Goal: Navigation & Orientation: Find specific page/section

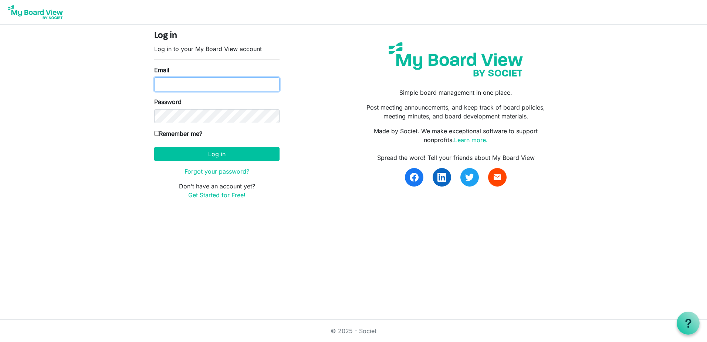
type input "julie@rmhchuntington.org"
click at [157, 132] on input "Remember me?" at bounding box center [156, 133] width 5 height 5
checkbox input "true"
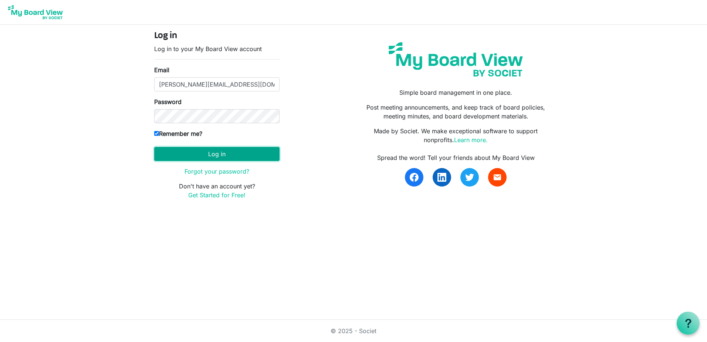
click at [216, 155] on button "Log in" at bounding box center [216, 154] width 125 height 14
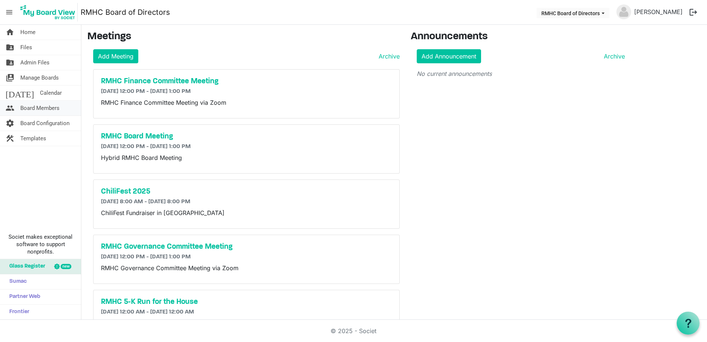
click at [48, 106] on span "Board Members" at bounding box center [39, 108] width 39 height 15
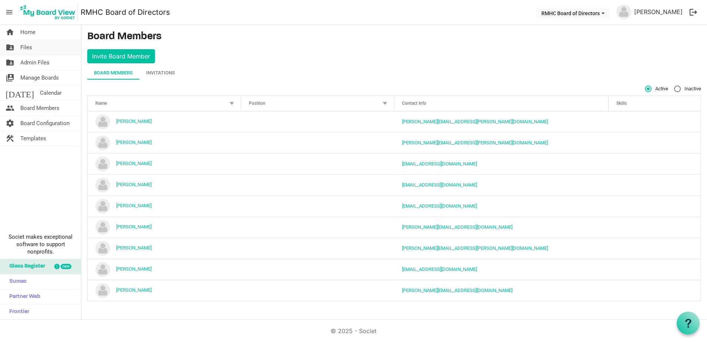
click at [27, 45] on span "Files" at bounding box center [26, 47] width 12 height 15
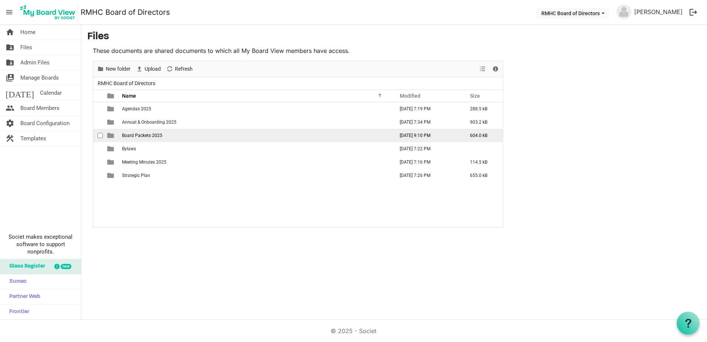
click at [126, 135] on span "Board Packets 2025" at bounding box center [142, 135] width 40 height 5
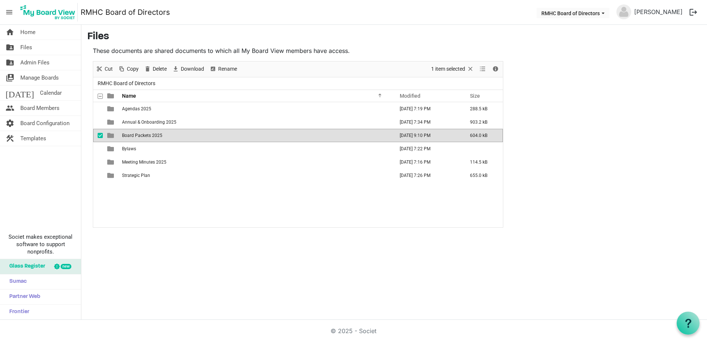
click at [126, 135] on span "Board Packets 2025" at bounding box center [142, 135] width 40 height 5
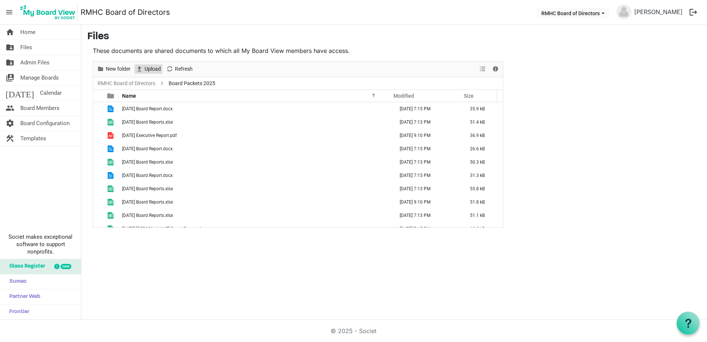
click at [145, 67] on span "Upload" at bounding box center [153, 68] width 18 height 9
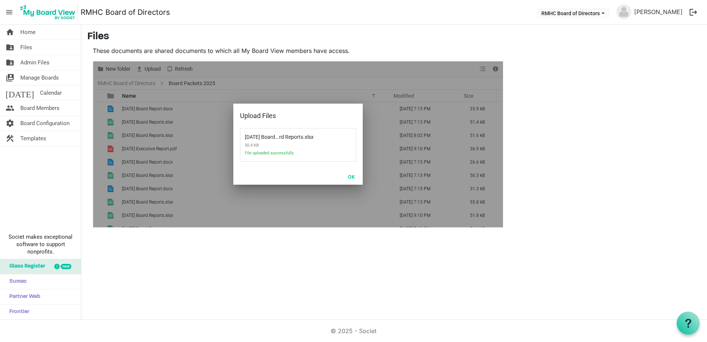
click at [347, 51] on p "These documents are shared documents to which all My Board View members have ac…" at bounding box center [298, 50] width 410 height 9
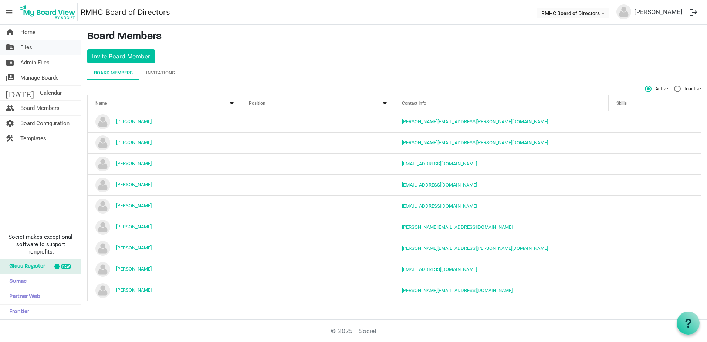
click at [27, 47] on span "Files" at bounding box center [26, 47] width 12 height 15
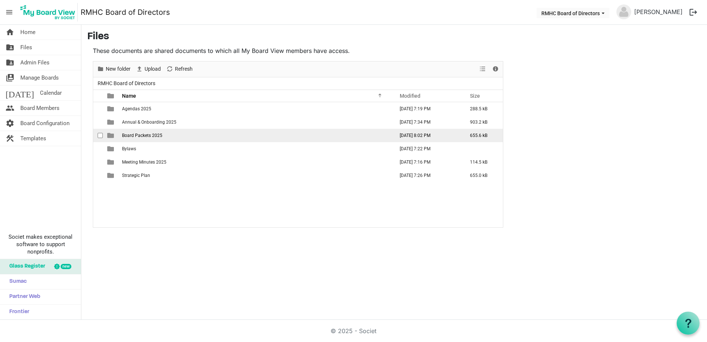
click at [134, 134] on span "Board Packets 2025" at bounding box center [142, 135] width 40 height 5
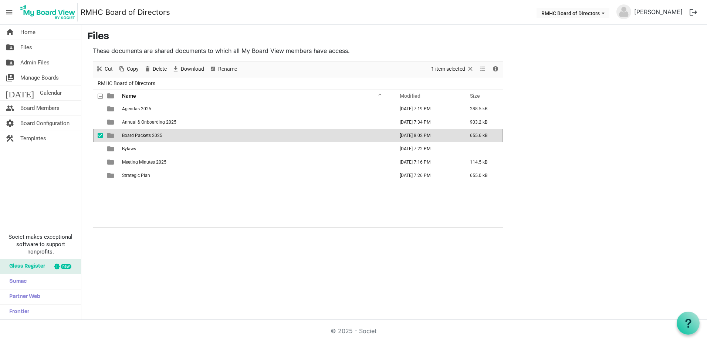
click at [134, 134] on span "Board Packets 2025" at bounding box center [142, 135] width 40 height 5
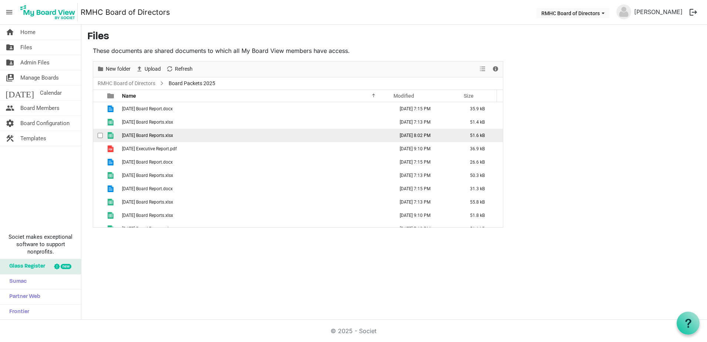
click at [134, 134] on span "2025 August Board Reports.xlsx" at bounding box center [147, 135] width 51 height 5
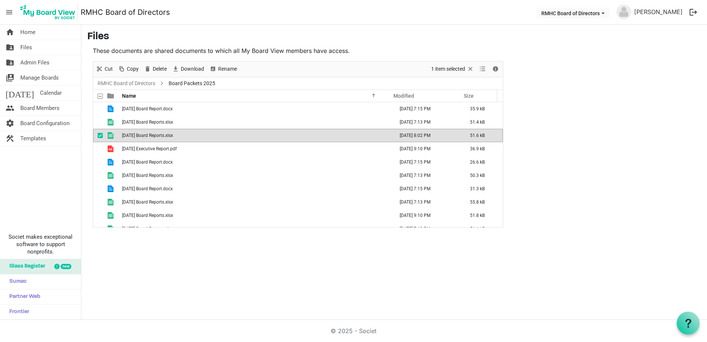
click at [134, 134] on span "2025 August Board Reports.xlsx" at bounding box center [147, 135] width 51 height 5
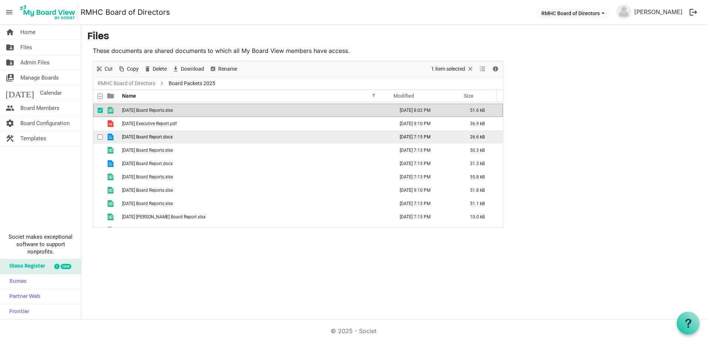
scroll to position [14, 0]
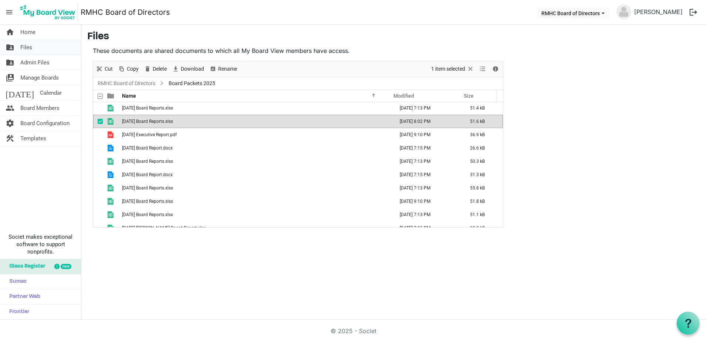
click at [24, 47] on span "Files" at bounding box center [26, 47] width 12 height 15
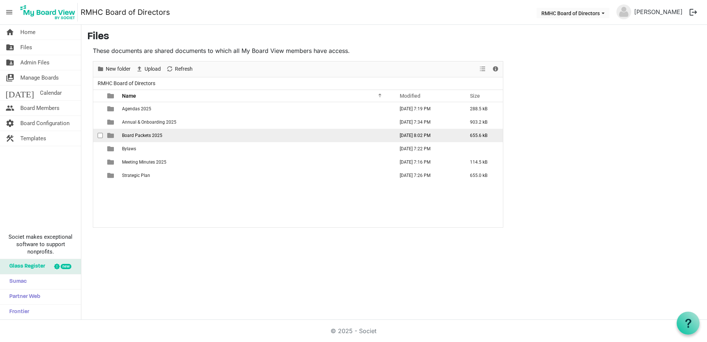
click at [144, 134] on span "Board Packets 2025" at bounding box center [142, 135] width 40 height 5
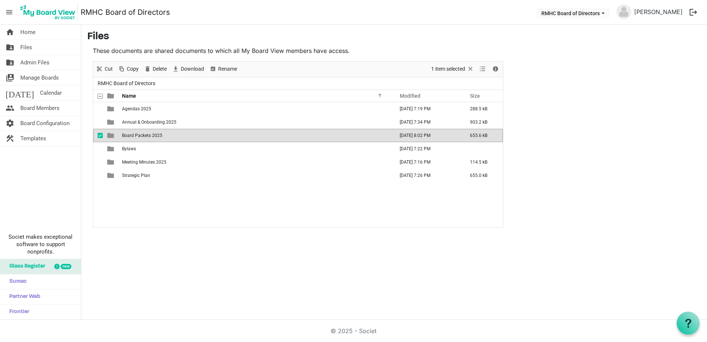
click at [212, 204] on div "Agendas 2025 [DATE] 7:19 PM 288.5 kB Annual & Onboarding 2025 [DATE] 7:34 PM 90…" at bounding box center [298, 164] width 410 height 125
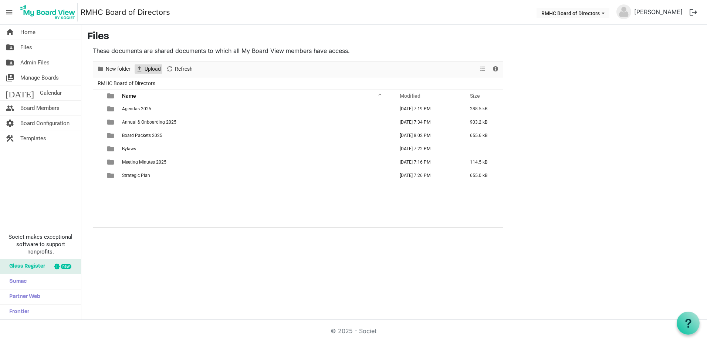
click at [151, 70] on span "Upload" at bounding box center [153, 68] width 18 height 9
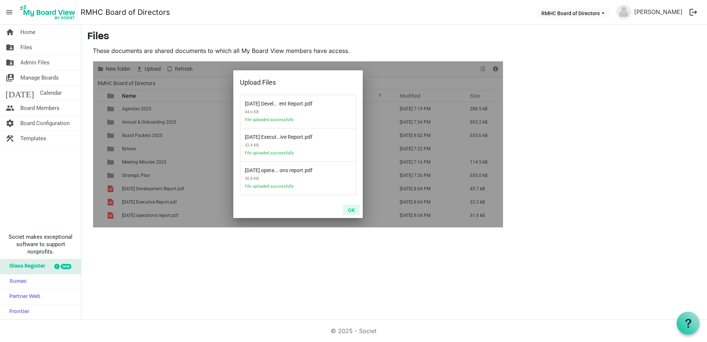
click at [351, 210] on button "OK" at bounding box center [351, 209] width 17 height 10
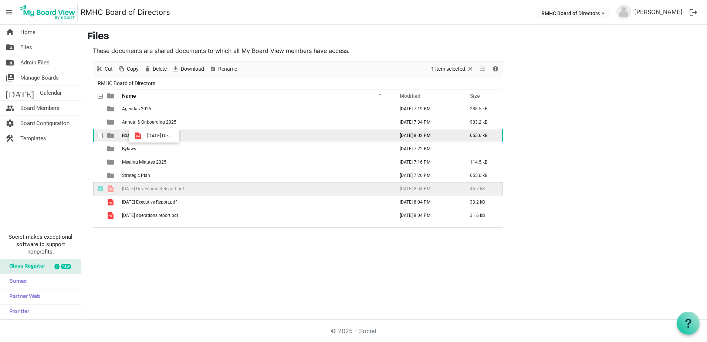
drag, startPoint x: 138, startPoint y: 189, endPoint x: 145, endPoint y: 136, distance: 53.7
click at [145, 136] on tbody "Agendas 2025 [DATE] 7:19 PM 288.5 kB Annual & Onboarding 2025 [DATE] 7:34 PM 90…" at bounding box center [298, 162] width 410 height 120
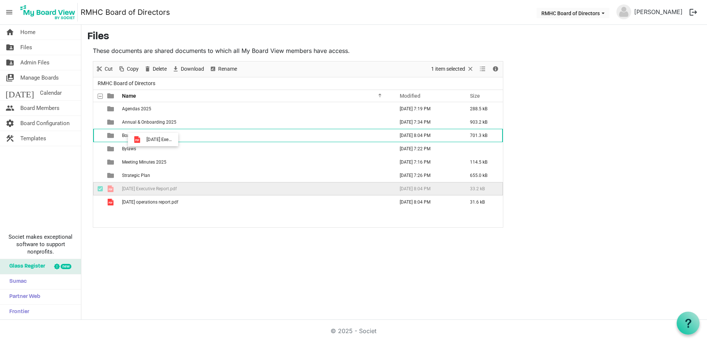
drag, startPoint x: 139, startPoint y: 187, endPoint x: 144, endPoint y: 139, distance: 48.4
click at [144, 139] on tbody "Agendas 2025 [DATE] 7:19 PM 288.5 kB Annual & Onboarding 2025 [DATE] 7:34 PM 90…" at bounding box center [298, 155] width 410 height 106
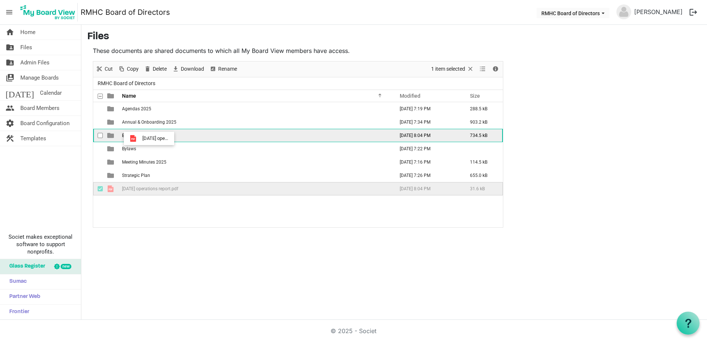
drag, startPoint x: 139, startPoint y: 188, endPoint x: 140, endPoint y: 136, distance: 52.2
click at [140, 136] on tbody "Agendas 2025 [DATE] 7:19 PM 288.5 kB Annual & Onboarding 2025 [DATE] 7:34 PM 90…" at bounding box center [298, 148] width 410 height 93
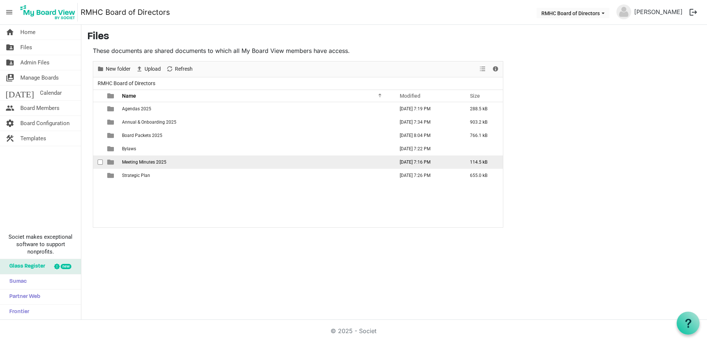
click at [147, 163] on span "Meeting Minutes 2025" at bounding box center [144, 161] width 44 height 5
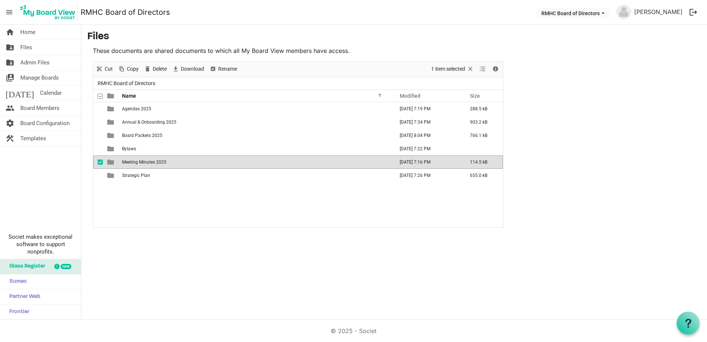
click at [147, 163] on span "Meeting Minutes 2025" at bounding box center [144, 161] width 44 height 5
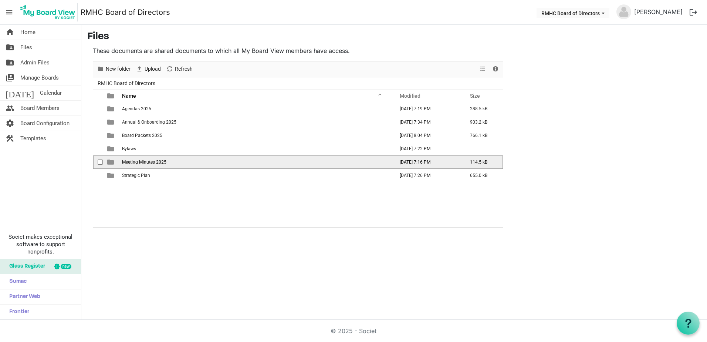
click at [147, 163] on span "Meeting Minutes 2025" at bounding box center [144, 161] width 44 height 5
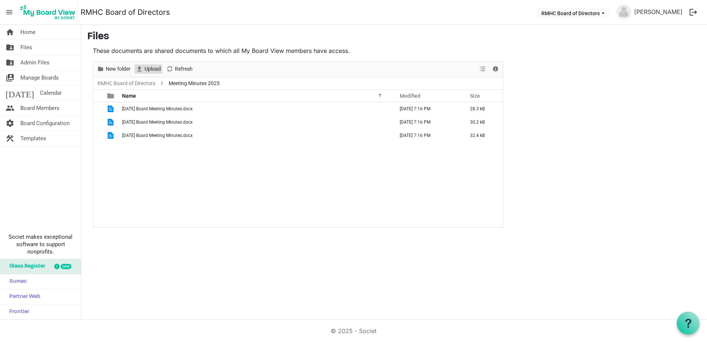
click at [151, 69] on span "Upload" at bounding box center [153, 68] width 18 height 9
click at [126, 204] on div "[DATE] Board Meeting Minutes.docx [DATE] 7:16 PM 28.3 kB [DATE] Board Meeting M…" at bounding box center [298, 164] width 410 height 125
